Goal: Find specific page/section: Find specific page/section

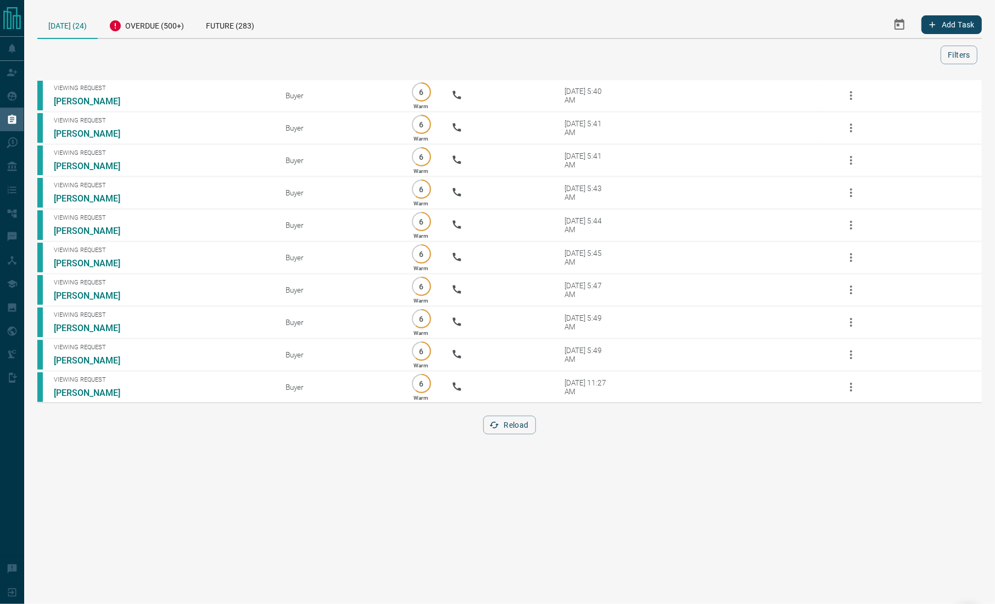
click at [898, 43] on div "Today (24) Overdue (500+) Future (283) Add Task Filters" at bounding box center [509, 37] width 945 height 53
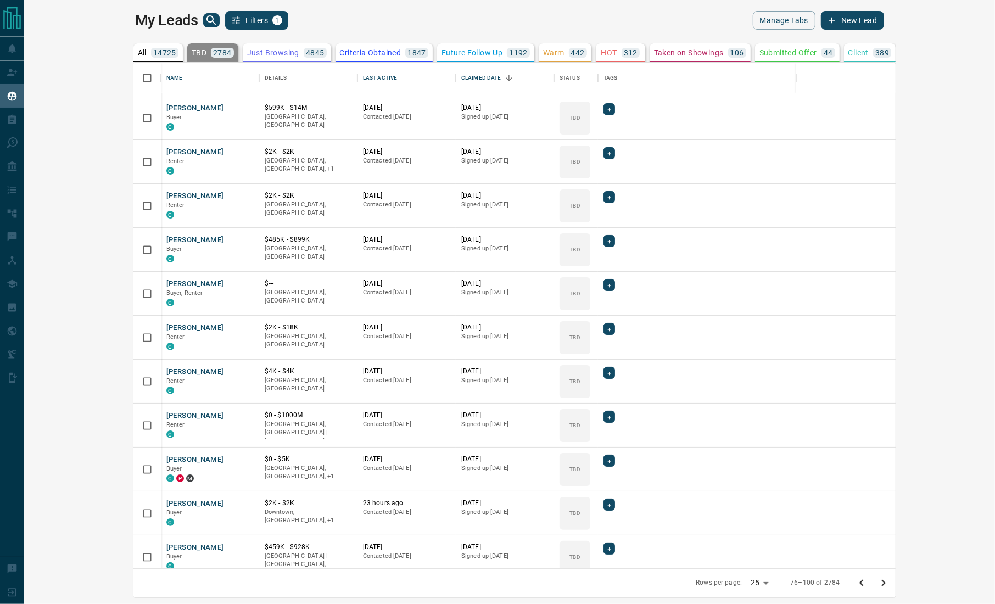
scroll to position [41, 0]
click at [265, 430] on p "[GEOGRAPHIC_DATA], [GEOGRAPHIC_DATA] | [GEOGRAPHIC_DATA], +1" at bounding box center [308, 434] width 87 height 26
drag, startPoint x: 138, startPoint y: 458, endPoint x: 145, endPoint y: 458, distance: 6.6
click at [161, 536] on div "[PERSON_NAME] Buyer C" at bounding box center [210, 558] width 98 height 44
click at [166, 522] on div "C" at bounding box center [209, 522] width 87 height 9
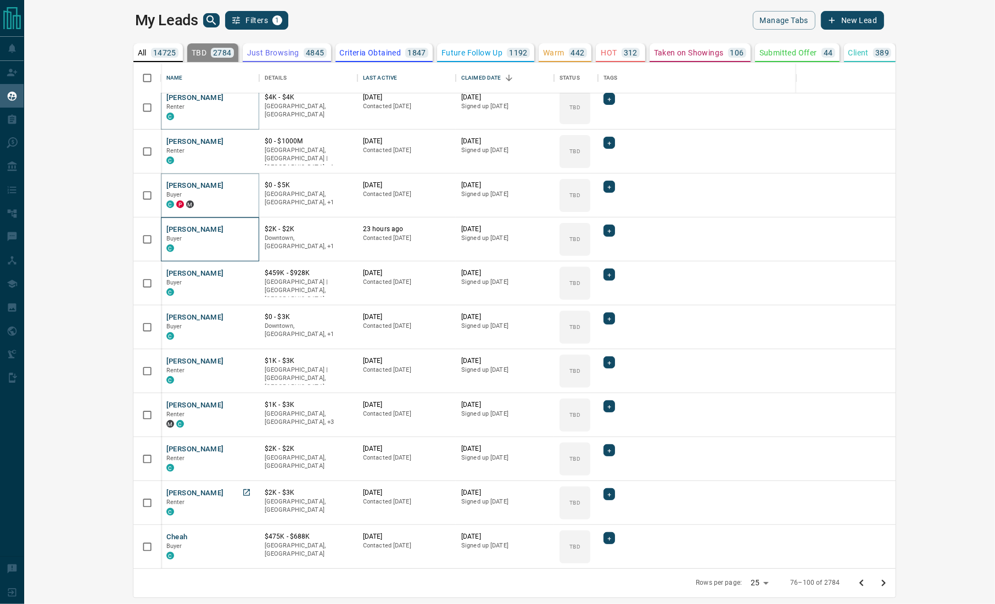
scroll to position [322, 0]
